Goal: Task Accomplishment & Management: Complete application form

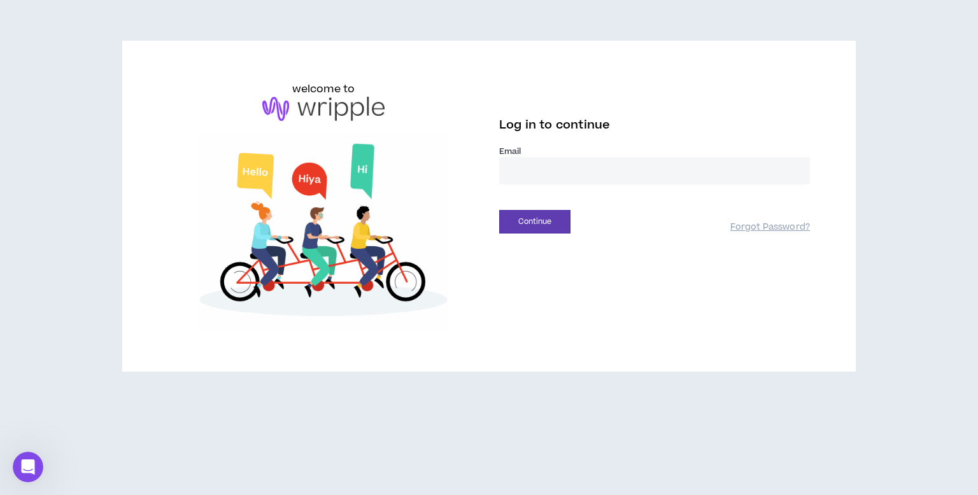
click at [603, 168] on input "email" at bounding box center [654, 170] width 311 height 27
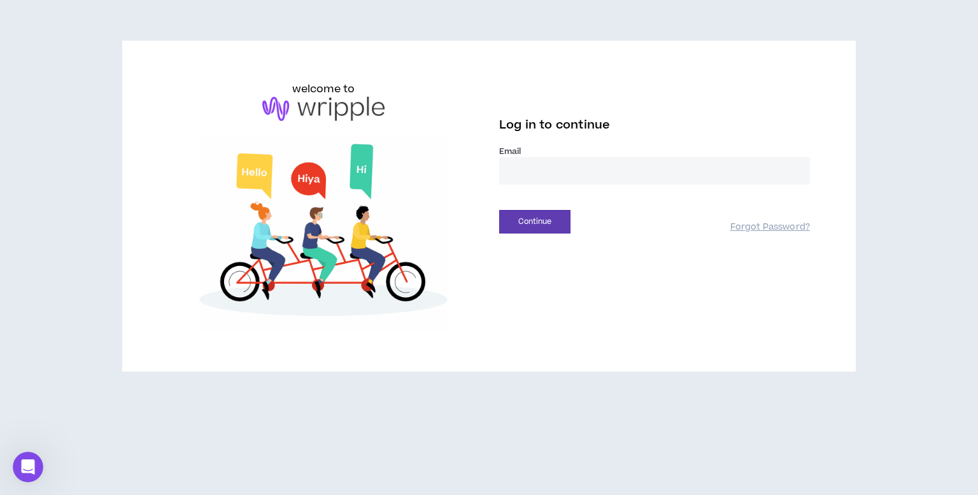
type input "**********"
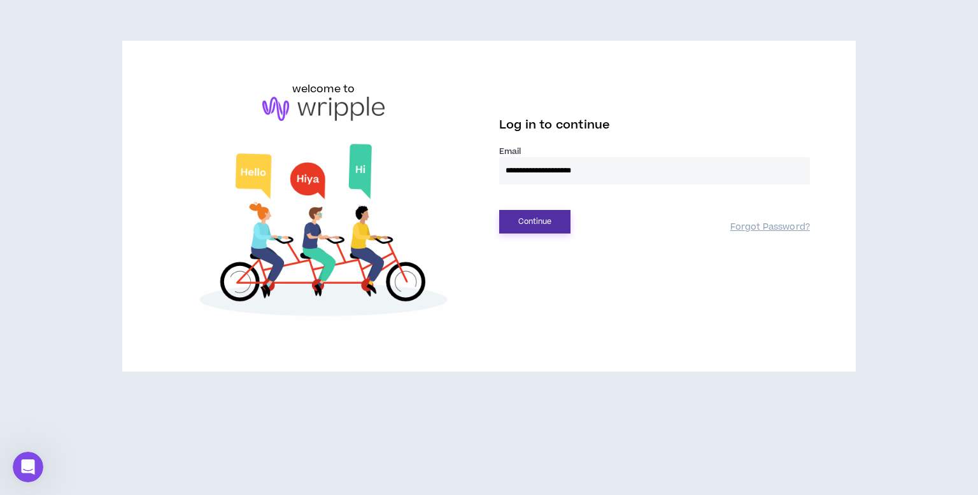
click at [545, 228] on button "Continue" at bounding box center [534, 222] width 71 height 24
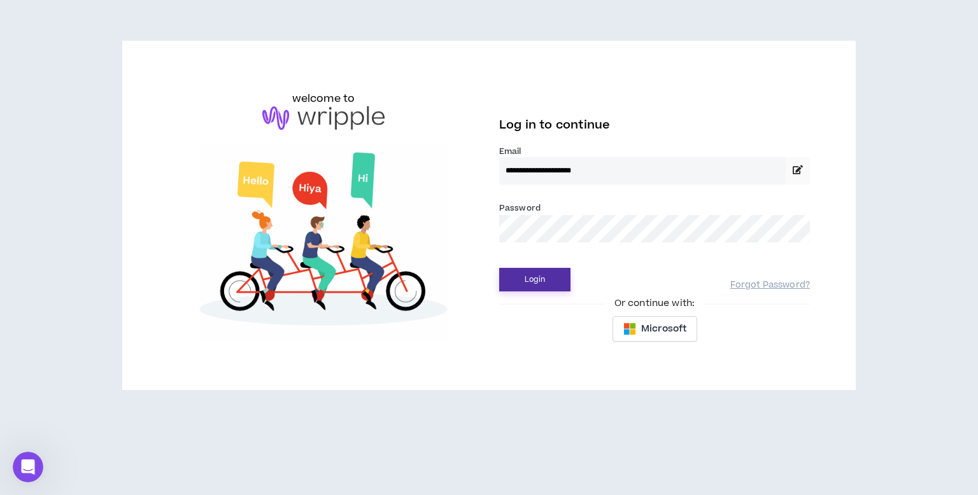
click at [526, 274] on button "Login" at bounding box center [534, 280] width 71 height 24
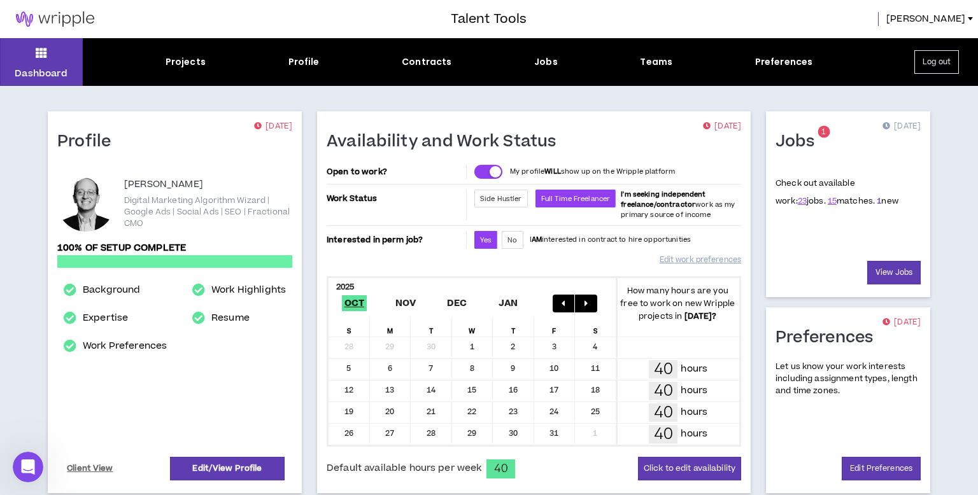
click at [876, 202] on link "1" at bounding box center [878, 200] width 4 height 11
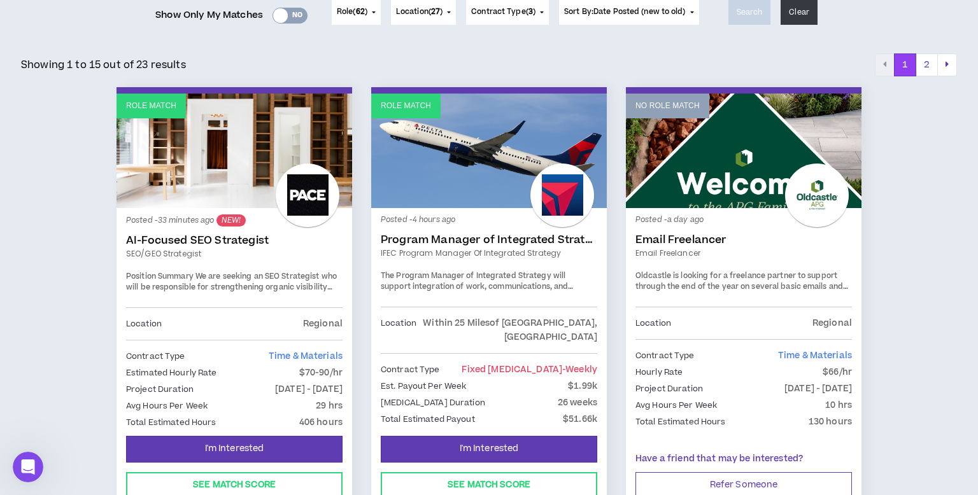
scroll to position [181, 0]
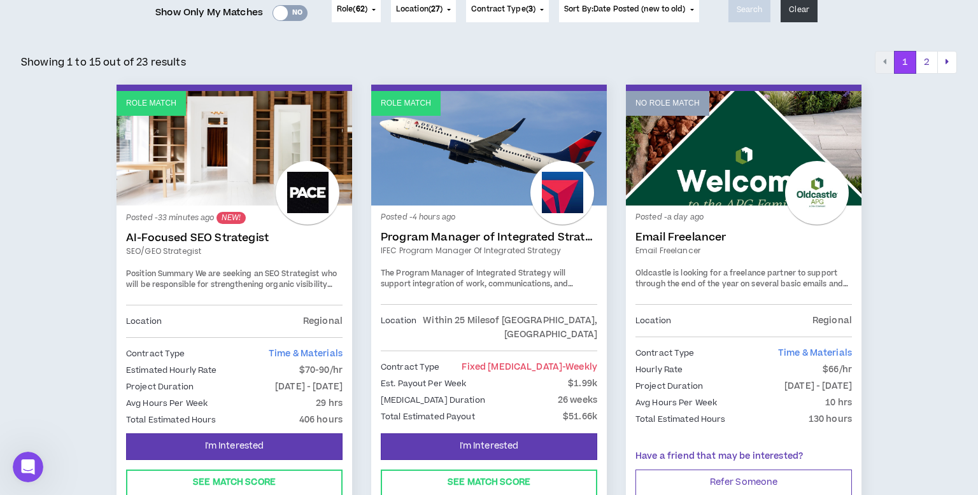
click at [223, 235] on link "AI-Focused SEO Strategist" at bounding box center [234, 238] width 216 height 13
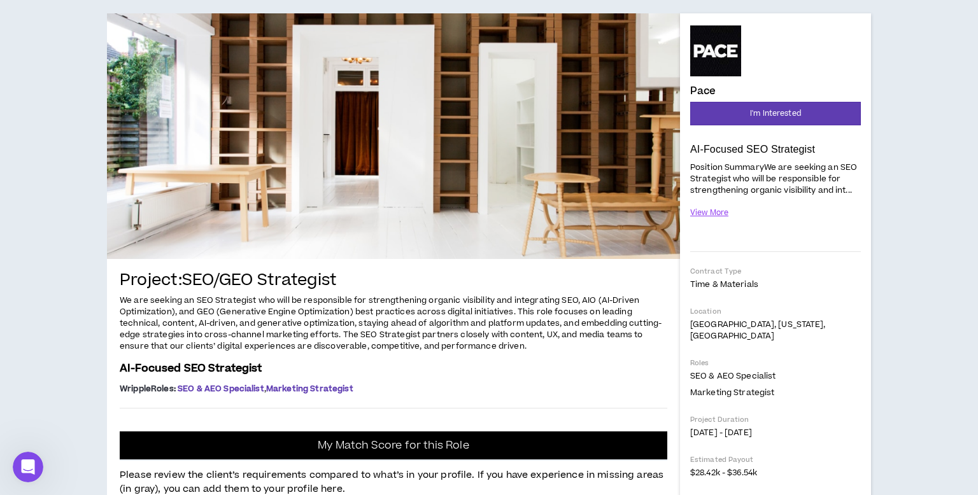
scroll to position [116, 0]
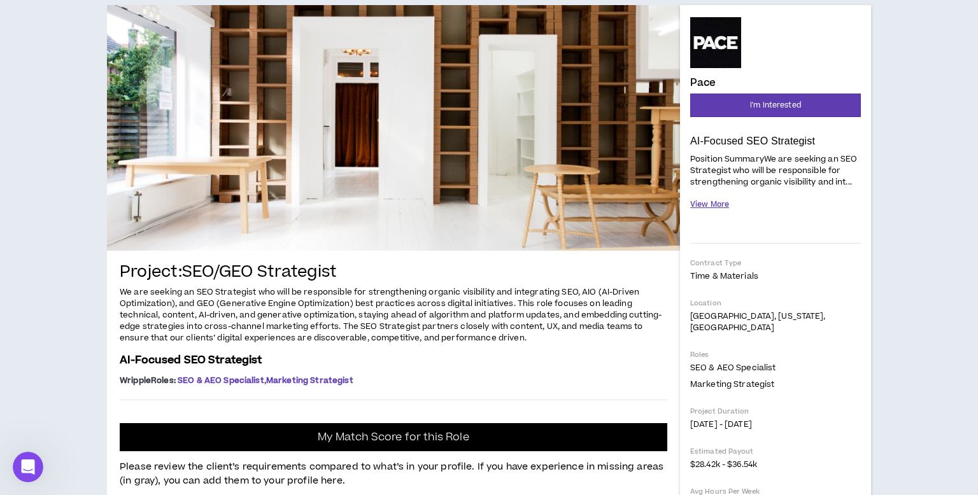
click at [701, 203] on button "View More" at bounding box center [709, 204] width 39 height 22
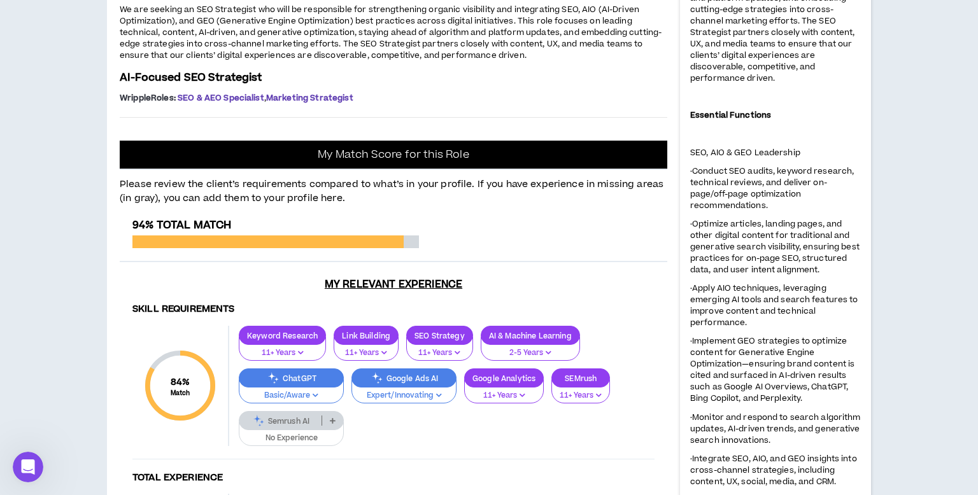
scroll to position [600, 0]
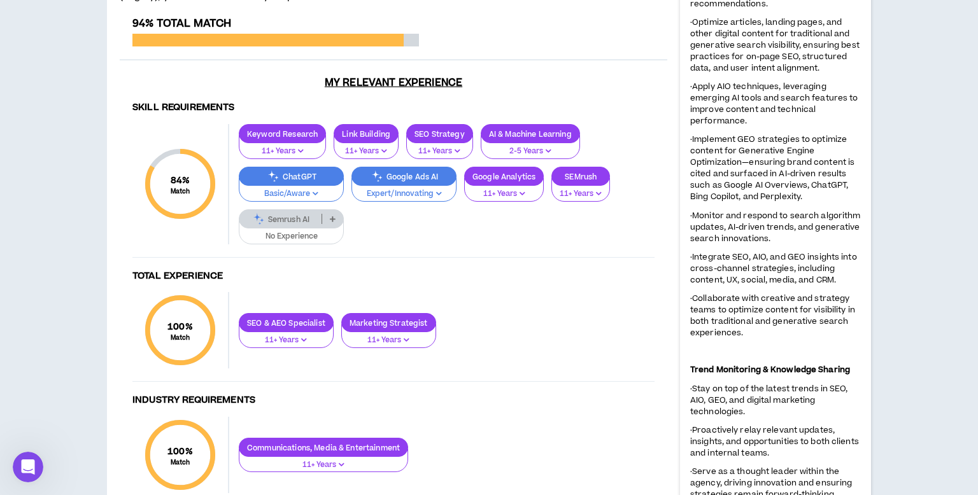
click at [437, 195] on icon "button" at bounding box center [439, 193] width 6 height 6
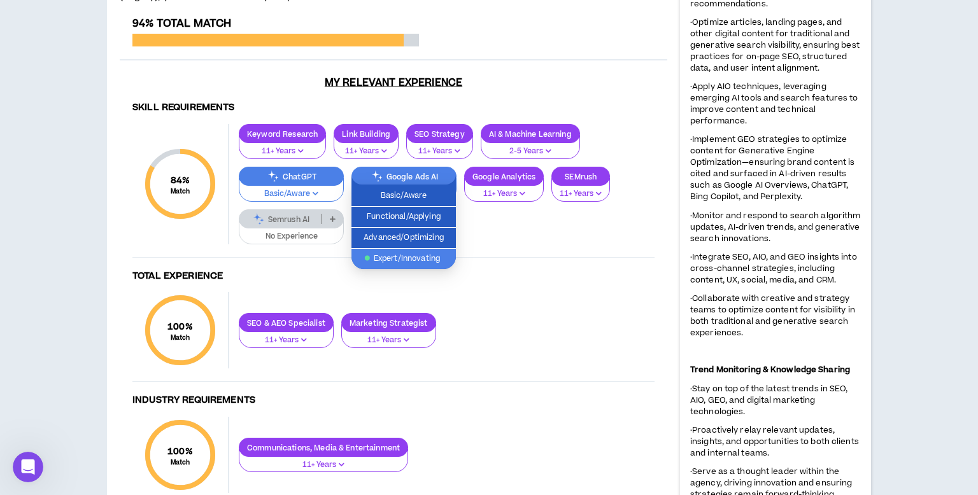
click at [432, 260] on span "Expert/Innovating" at bounding box center [403, 259] width 89 height 14
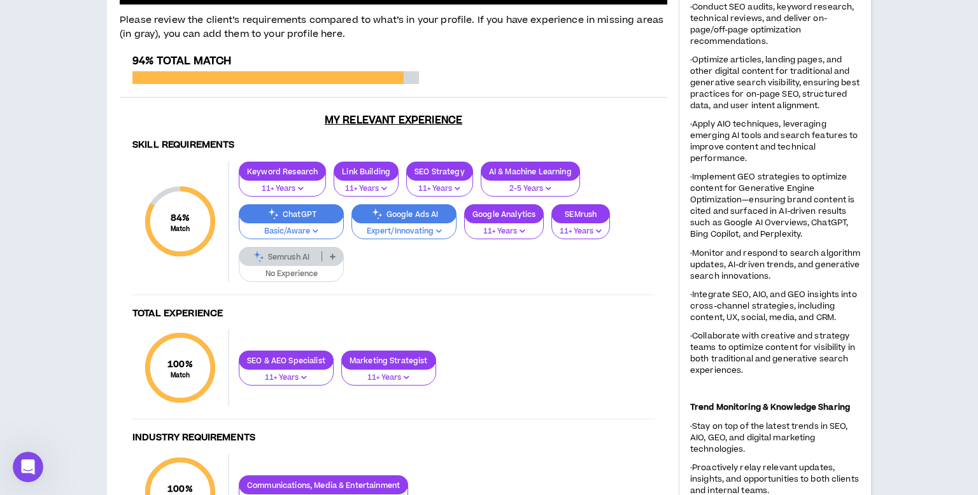
scroll to position [461, 0]
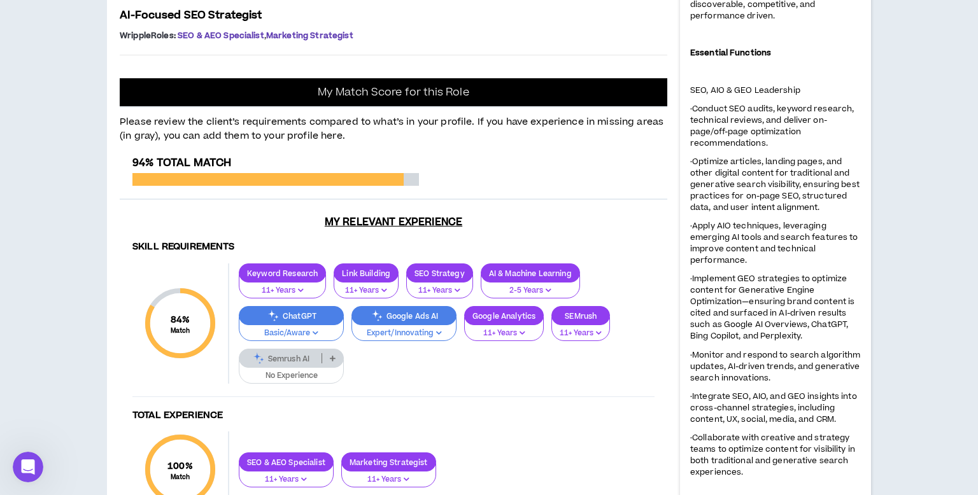
click at [330, 357] on icon at bounding box center [333, 358] width 6 height 6
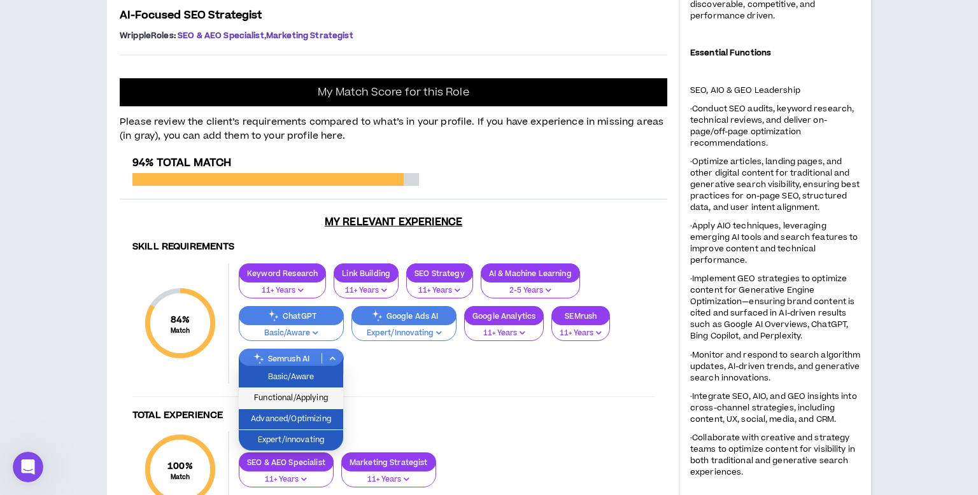
click at [322, 407] on li "Functional/Applying" at bounding box center [291, 398] width 104 height 21
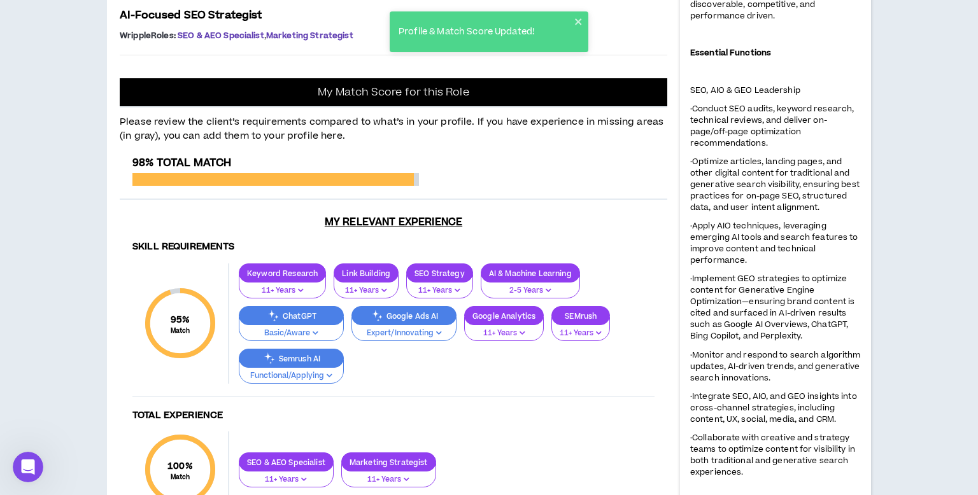
click at [323, 331] on p "Basic/Aware" at bounding box center [291, 333] width 88 height 11
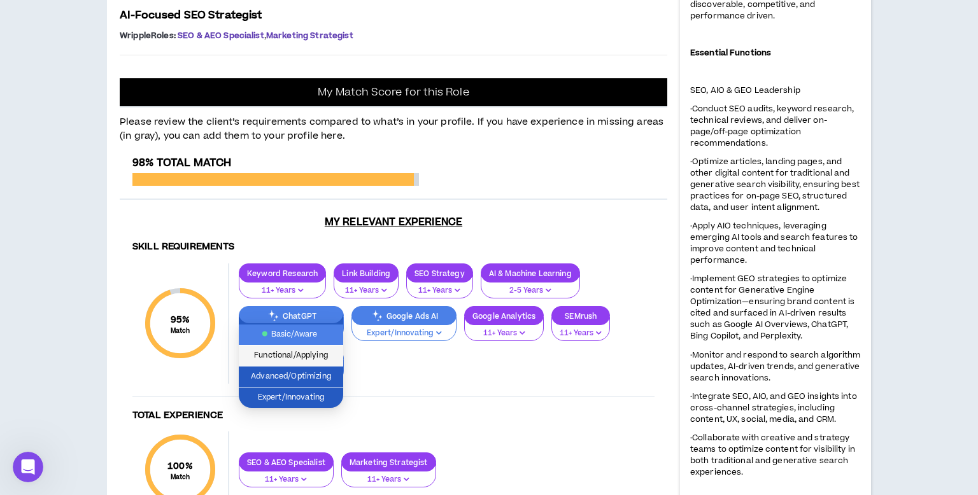
click at [312, 362] on span "Functional/Applying" at bounding box center [290, 356] width 89 height 14
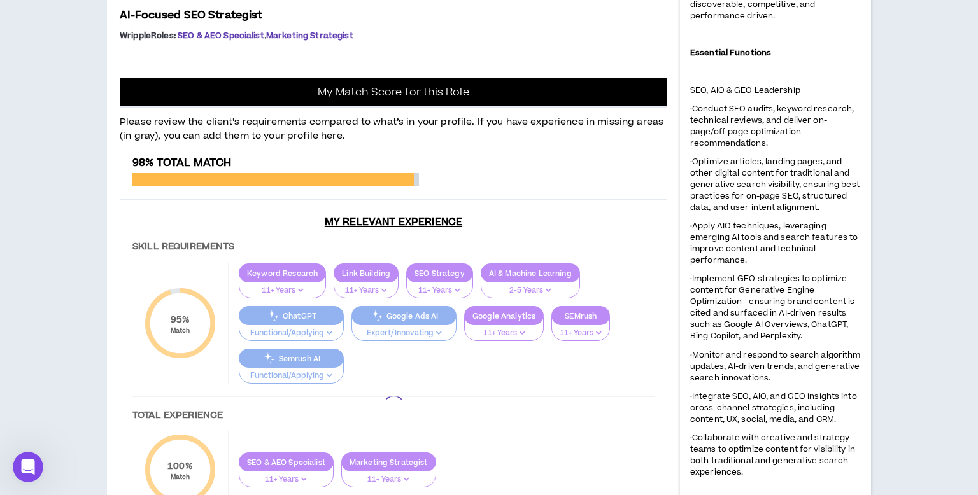
click at [400, 365] on div at bounding box center [393, 408] width 547 height 502
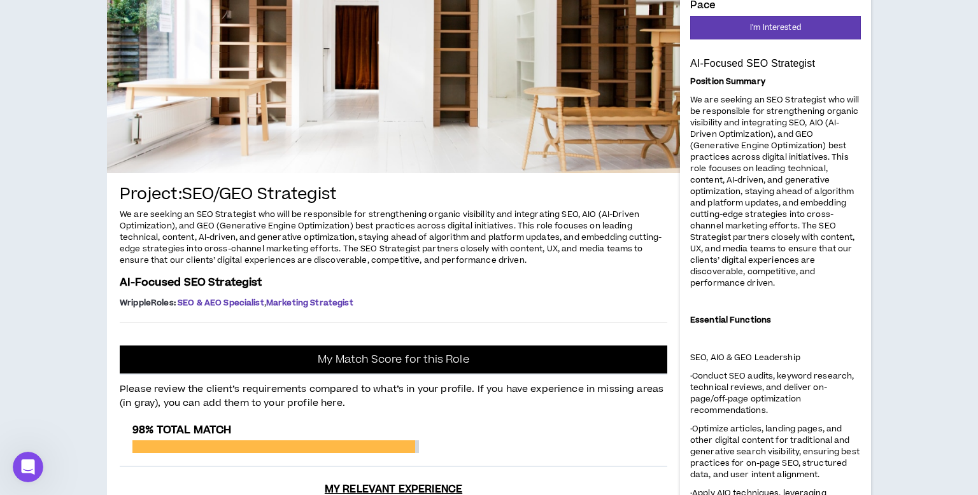
scroll to position [0, 0]
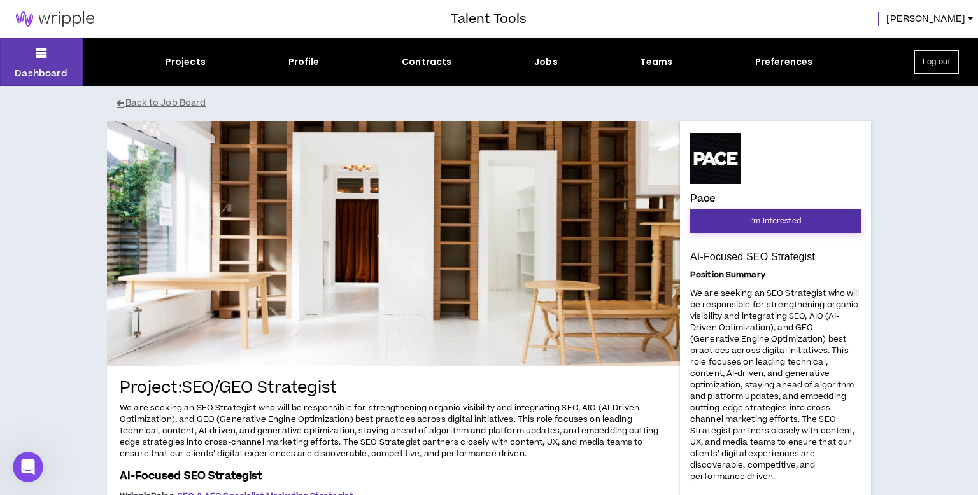
click at [756, 222] on span "I'm Interested" at bounding box center [775, 221] width 51 height 12
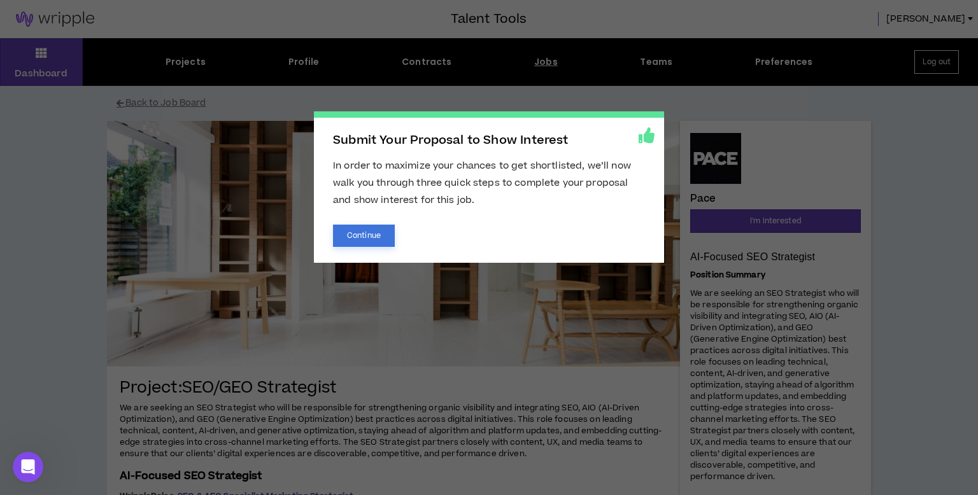
click at [360, 236] on button "Continue" at bounding box center [364, 236] width 62 height 22
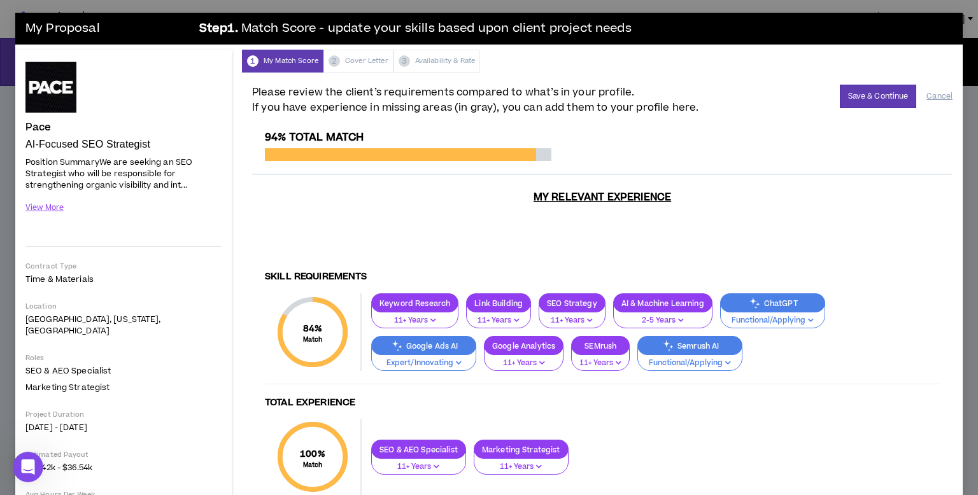
click at [458, 358] on p "Expert/Innovating" at bounding box center [423, 363] width 88 height 11
click at [638, 402] on div "Skill Requirements 84 % Match Skill Requirements Keyword Research 11+ Years Lin…" at bounding box center [602, 454] width 700 height 384
click at [726, 360] on icon "button" at bounding box center [728, 363] width 6 height 6
click at [809, 328] on div "Keyword Research 11+ Years Link Building 11+ Years SEO Strategy 11+ Years AI & …" at bounding box center [651, 332] width 578 height 78
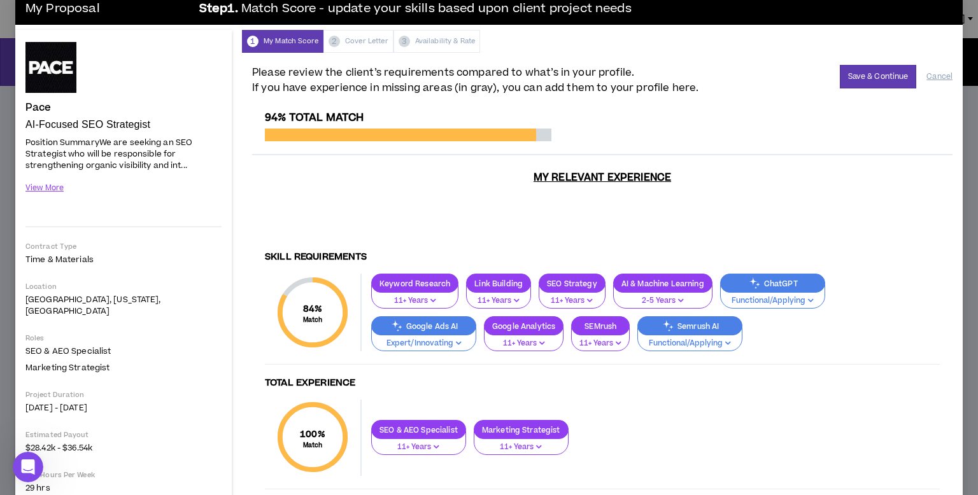
scroll to position [38, 0]
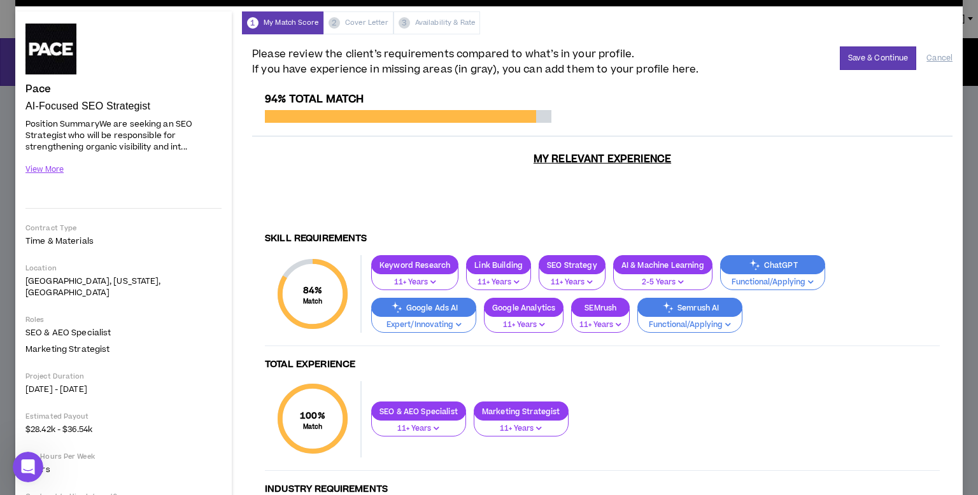
click at [680, 279] on icon "button" at bounding box center [681, 282] width 6 height 6
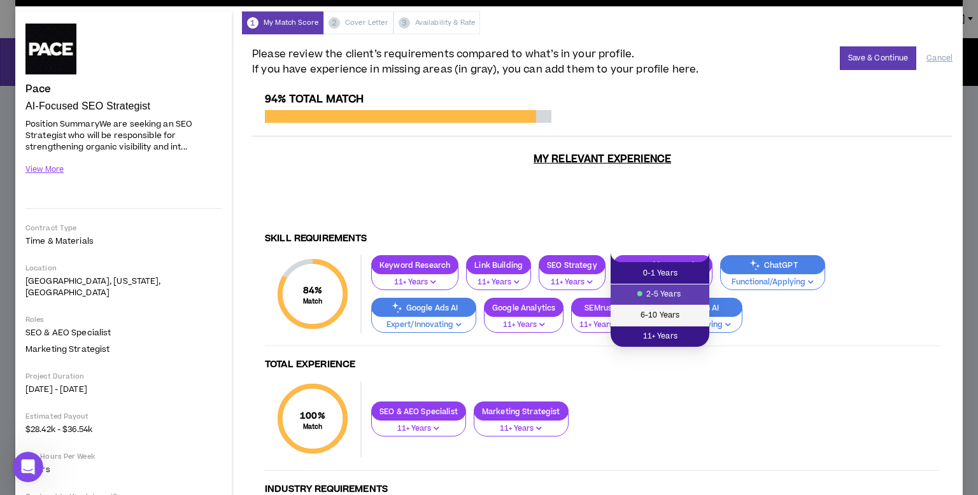
click at [672, 317] on span "6-10 Years" at bounding box center [659, 316] width 83 height 14
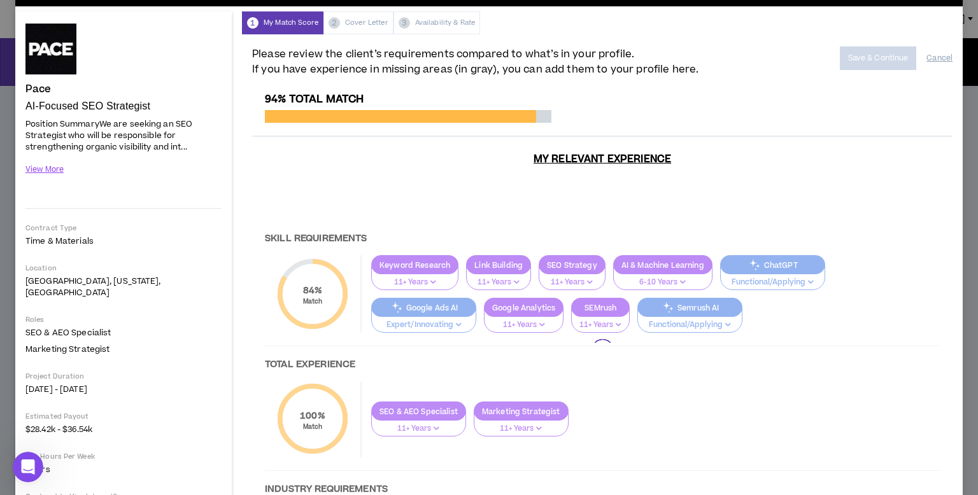
click at [650, 364] on div at bounding box center [602, 350] width 700 height 514
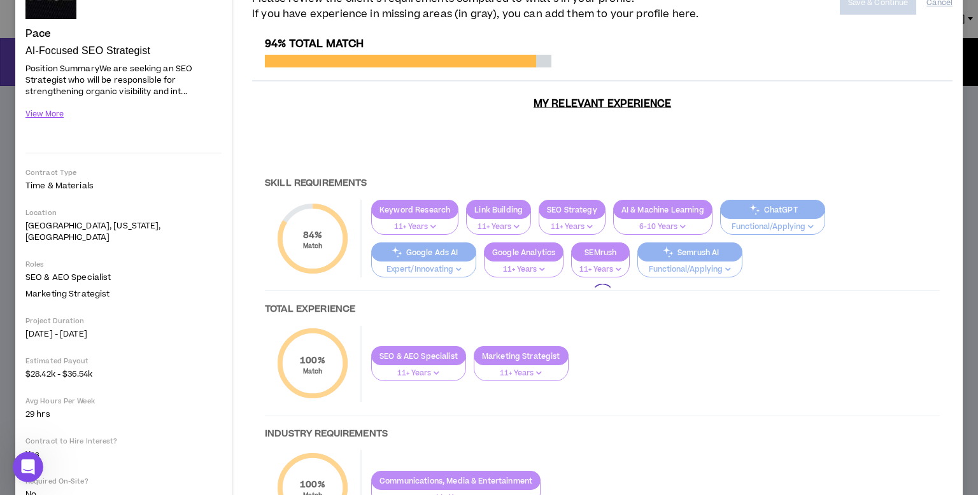
scroll to position [0, 0]
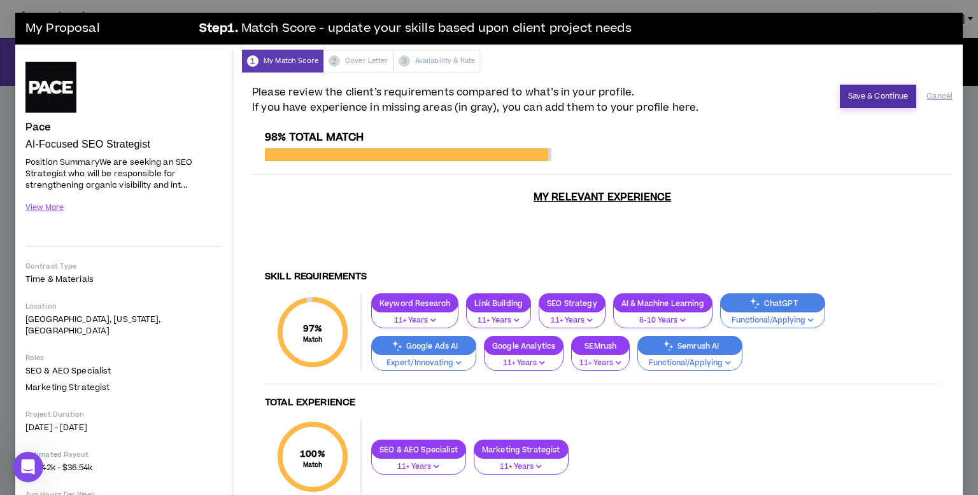
click at [882, 101] on button "Save & Continue" at bounding box center [878, 97] width 77 height 24
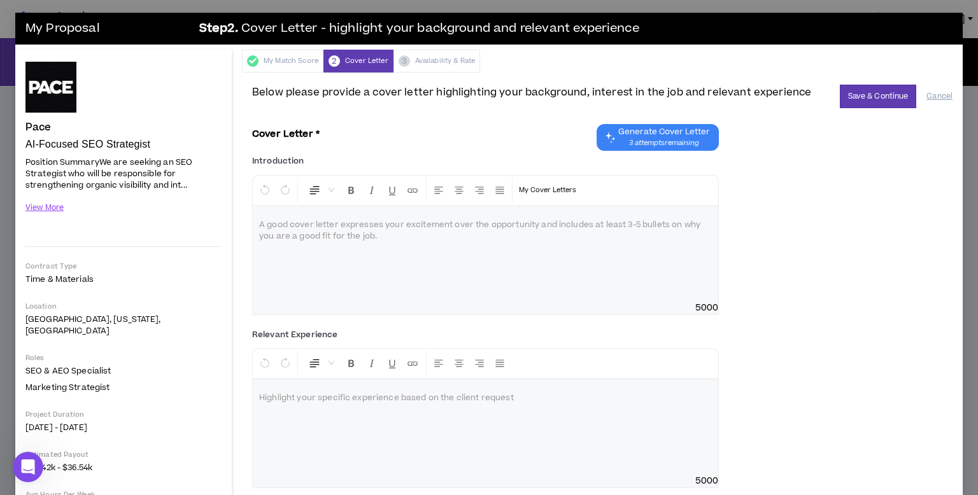
click at [658, 132] on span "Generate Cover Letter" at bounding box center [664, 132] width 92 height 10
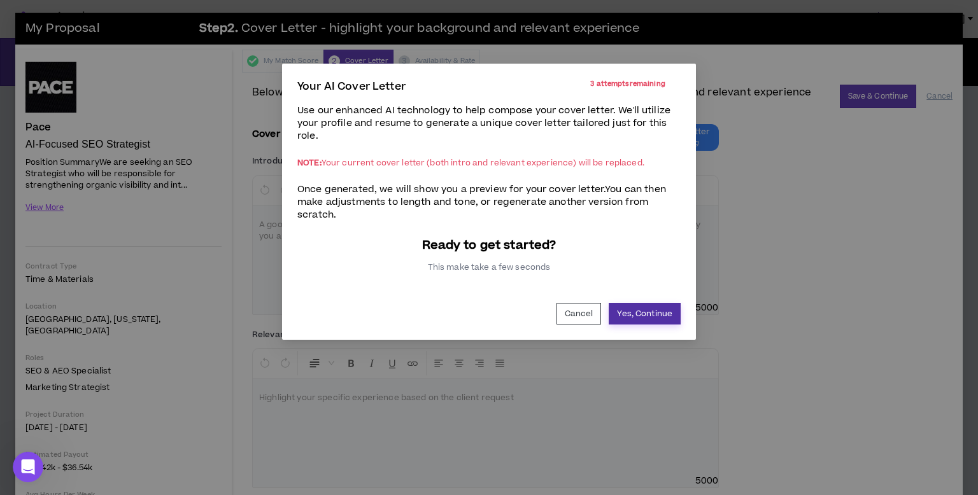
click at [665, 318] on button "Yes, Continue" at bounding box center [644, 314] width 72 height 22
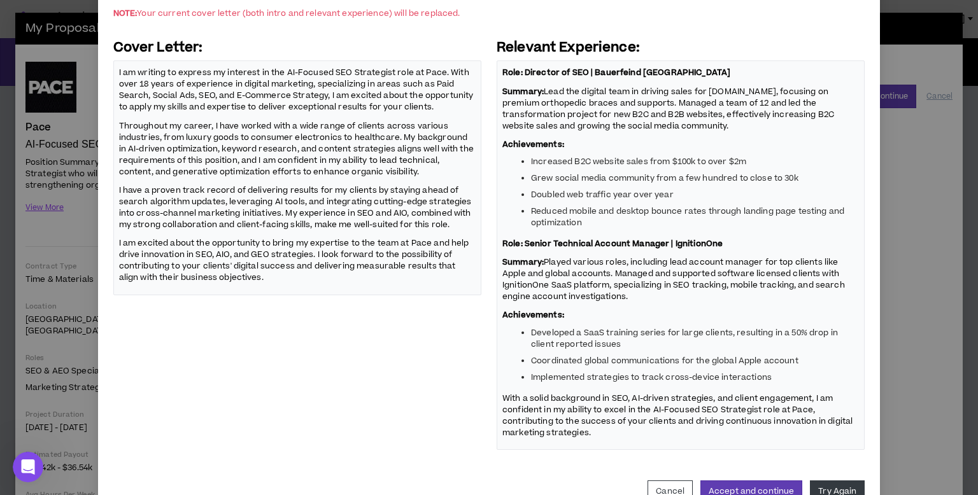
scroll to position [151, 0]
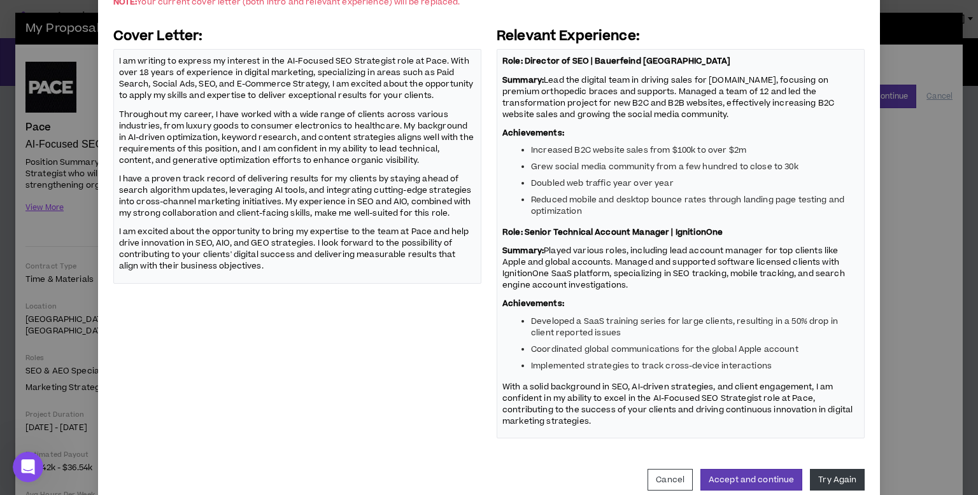
click at [577, 369] on li "Implemented strategies to track cross-device interactions" at bounding box center [695, 365] width 328 height 11
drag, startPoint x: 580, startPoint y: 325, endPoint x: 597, endPoint y: 335, distance: 20.0
click at [597, 335] on li "Developed a SaaS training series for large clients, resulting in a 50% drop in …" at bounding box center [695, 327] width 328 height 23
click at [598, 335] on li "Developed a SaaS training series for large clients, resulting in a 50% drop in …" at bounding box center [695, 327] width 328 height 23
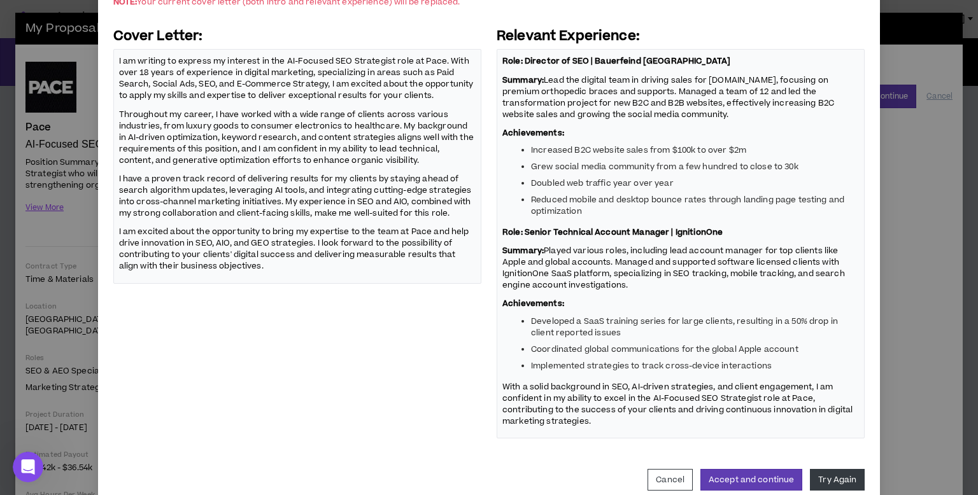
click at [646, 335] on li "Developed a SaaS training series for large clients, resulting in a 50% drop in …" at bounding box center [695, 327] width 328 height 23
click at [620, 335] on li "Developed a SaaS training series for large clients, resulting in a 50% drop in …" at bounding box center [695, 327] width 328 height 23
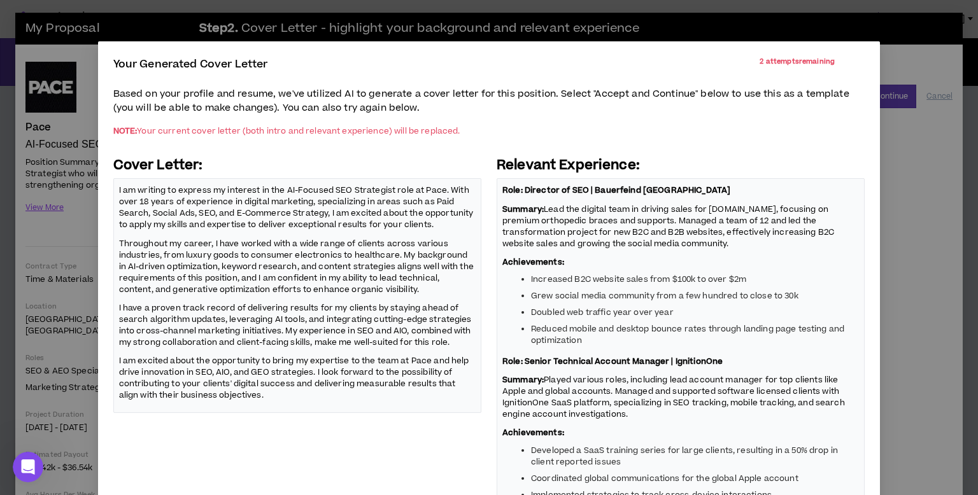
scroll to position [19, 0]
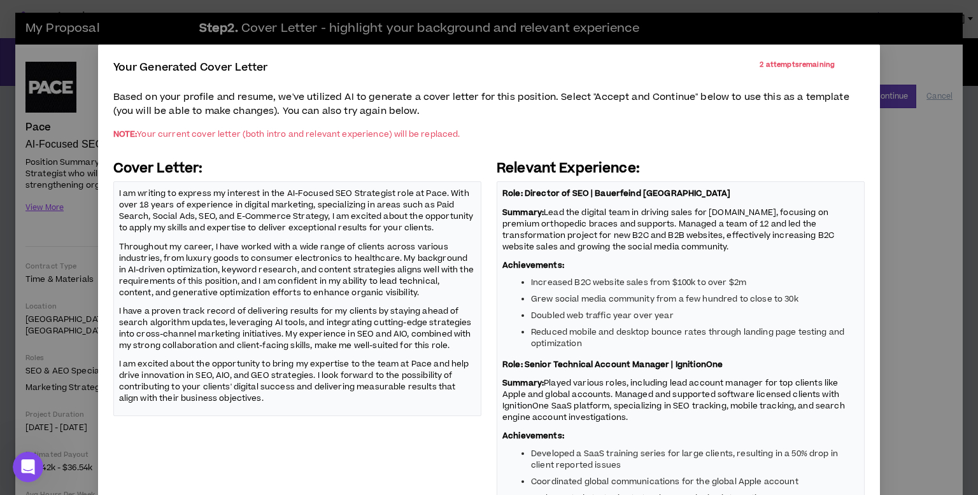
click at [425, 272] on p "Throughout my career, I have worked with a wide range of clients across various…" at bounding box center [297, 269] width 356 height 59
click at [429, 280] on p "Throughout my career, I have worked with a wide range of clients across various…" at bounding box center [297, 269] width 356 height 59
click at [429, 290] on p "Throughout my career, I have worked with a wide range of clients across various…" at bounding box center [297, 269] width 356 height 59
click at [373, 279] on p "Throughout my career, I have worked with a wide range of clients across various…" at bounding box center [297, 269] width 356 height 59
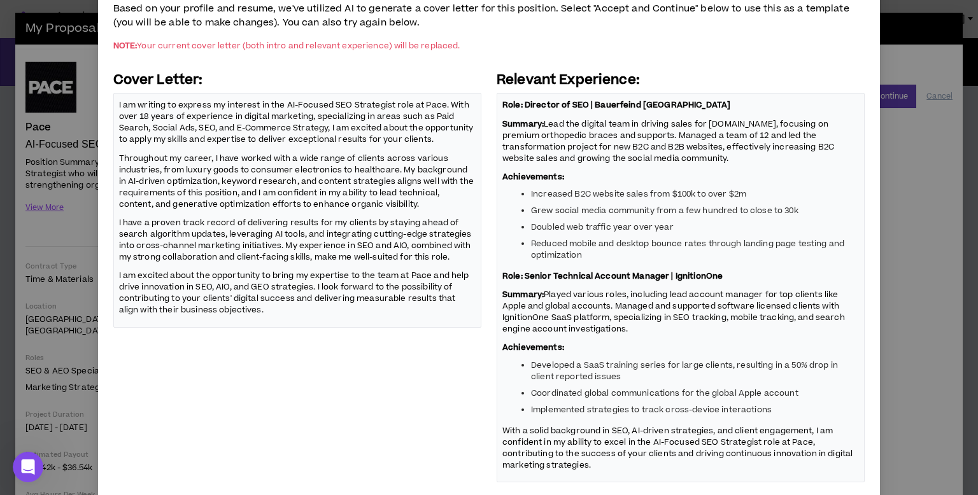
scroll to position [178, 0]
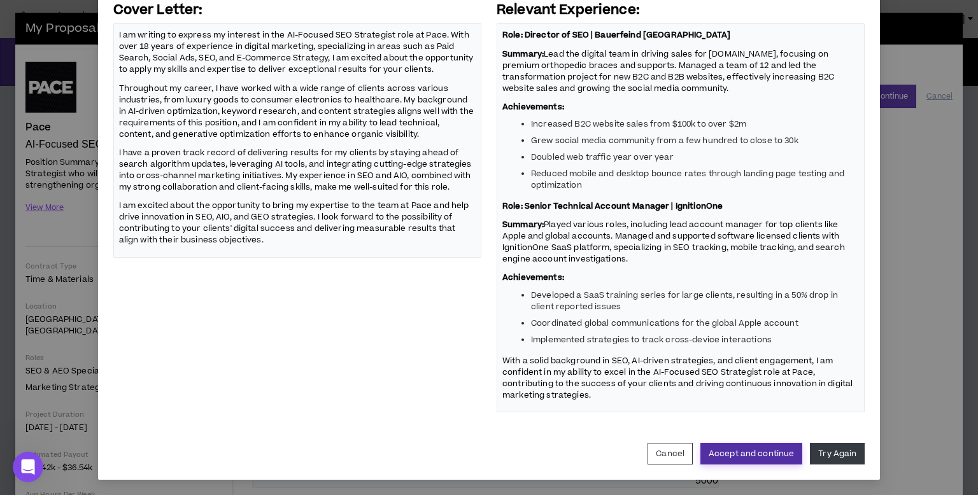
click at [787, 453] on button "Accept and continue" at bounding box center [751, 454] width 102 height 22
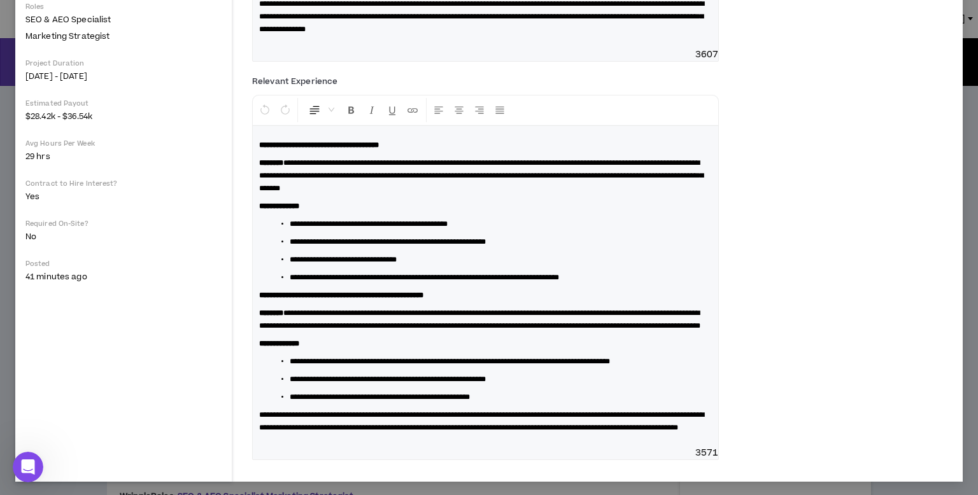
scroll to position [114, 0]
click at [493, 281] on span "**********" at bounding box center [424, 278] width 269 height 8
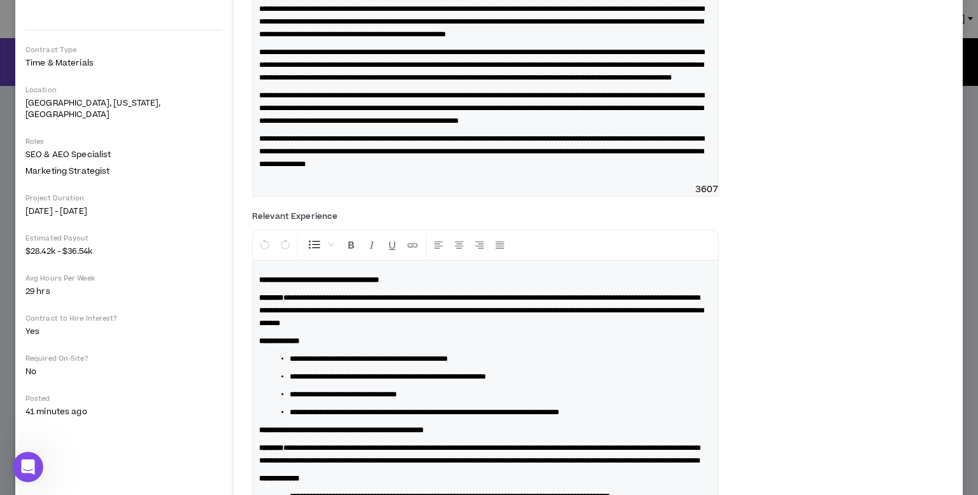
scroll to position [415, 0]
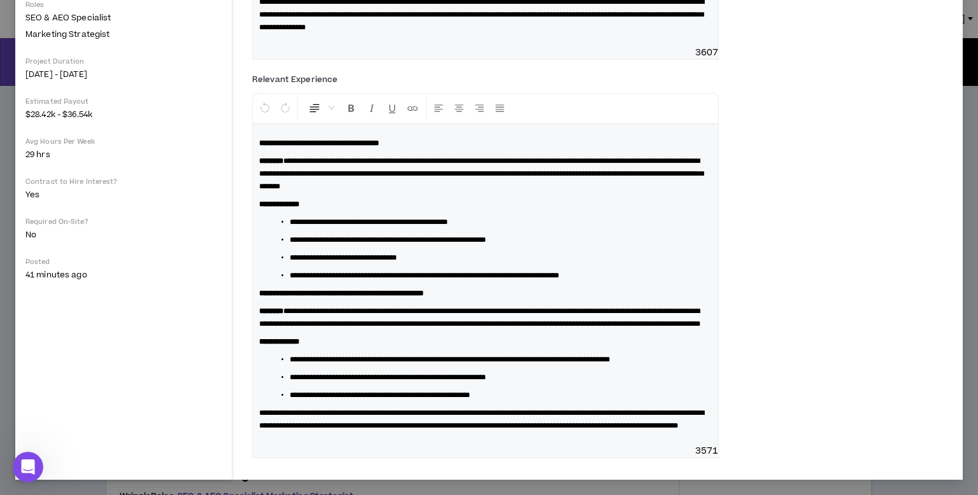
click at [504, 311] on p "**********" at bounding box center [485, 317] width 453 height 25
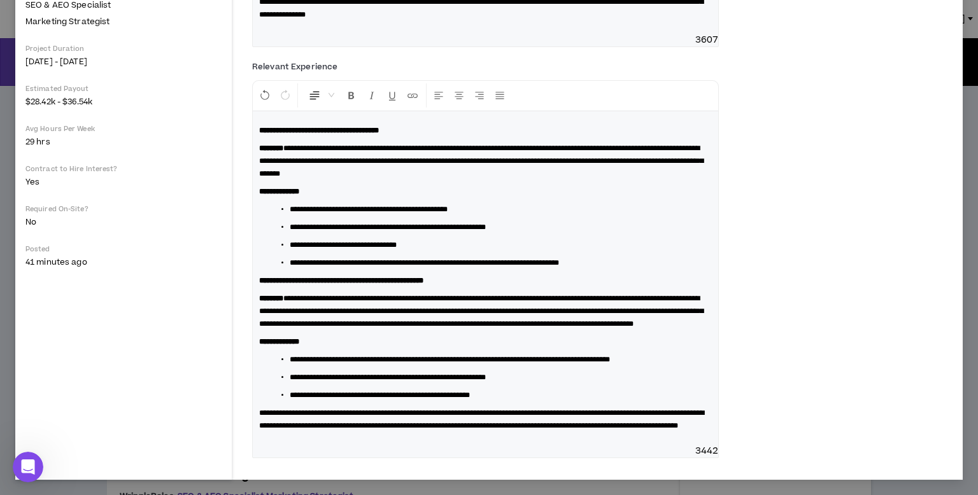
click at [736, 300] on div "**********" at bounding box center [602, 262] width 700 height 411
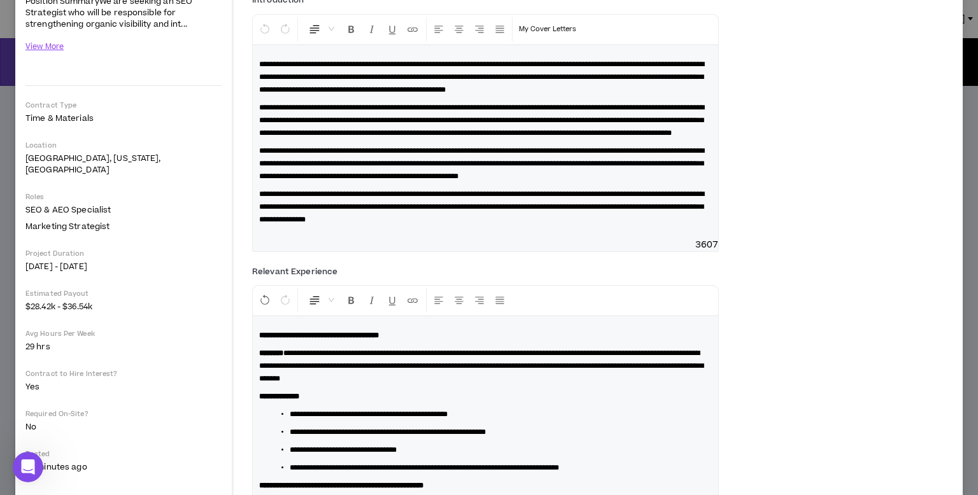
scroll to position [0, 0]
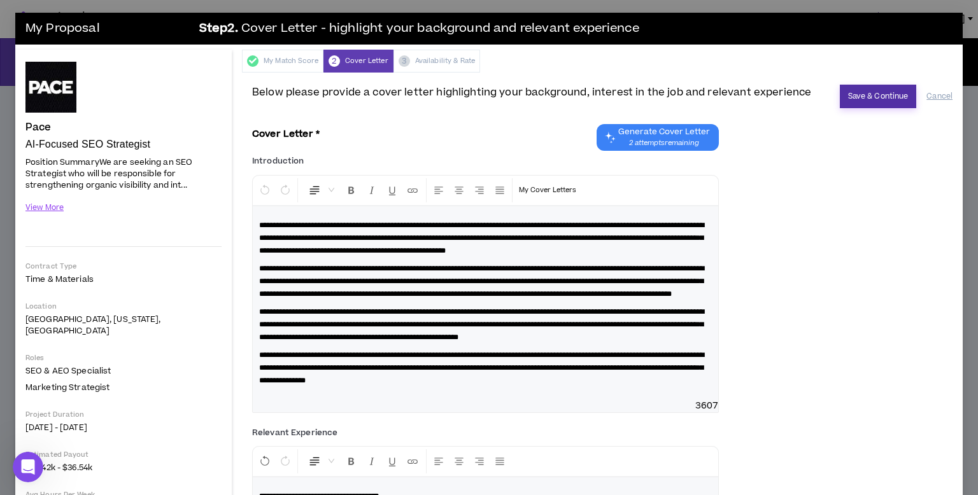
click at [870, 88] on button "Save & Continue" at bounding box center [878, 97] width 77 height 24
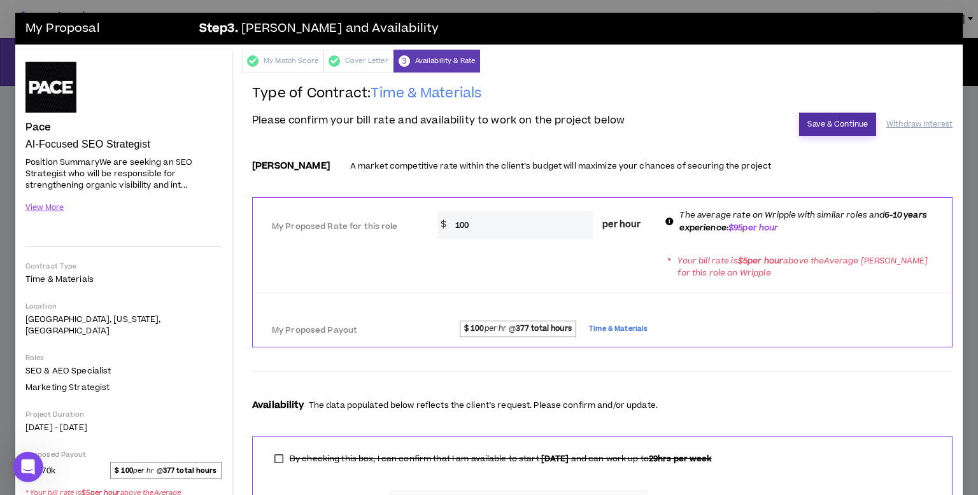
click at [825, 123] on button "Save & Continue" at bounding box center [837, 125] width 77 height 24
